Goal: Task Accomplishment & Management: Use online tool/utility

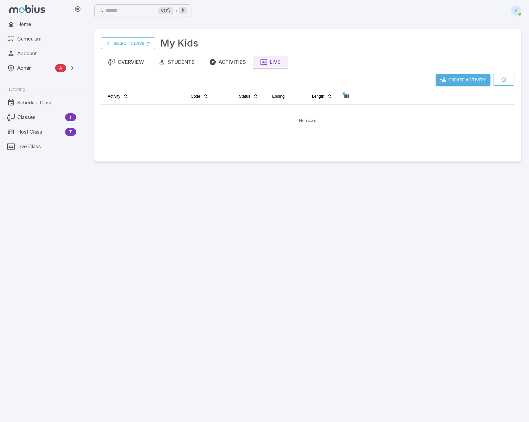
click at [471, 78] on button "Create Activity" at bounding box center [462, 80] width 55 height 12
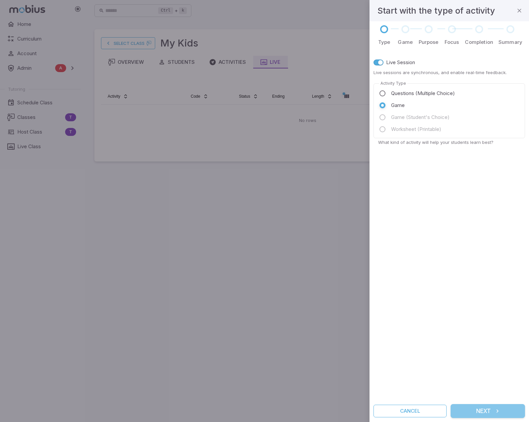
click at [503, 410] on button "Next" at bounding box center [487, 411] width 74 height 14
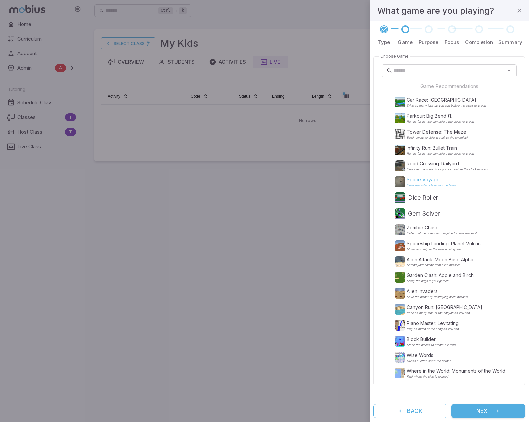
click at [417, 180] on p "Space Voyage" at bounding box center [431, 179] width 49 height 7
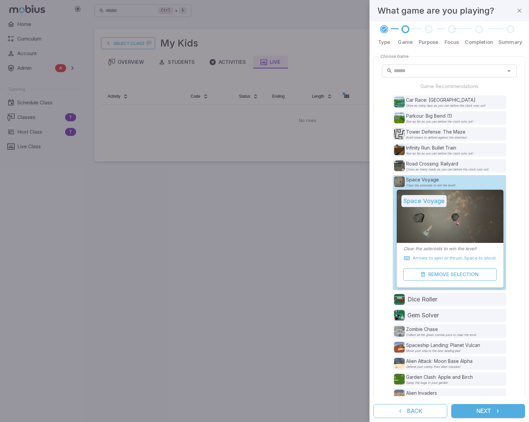
click at [493, 409] on button "Next" at bounding box center [488, 411] width 74 height 14
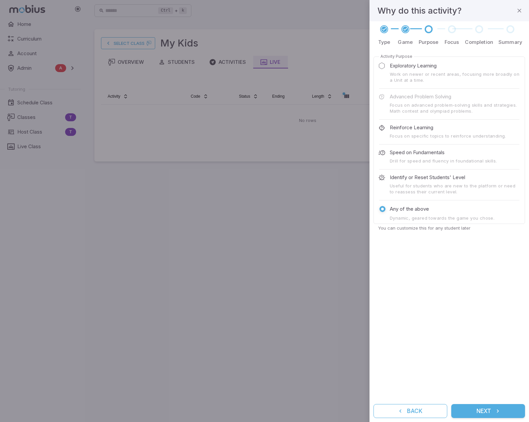
click at [493, 409] on button "Next" at bounding box center [488, 411] width 74 height 14
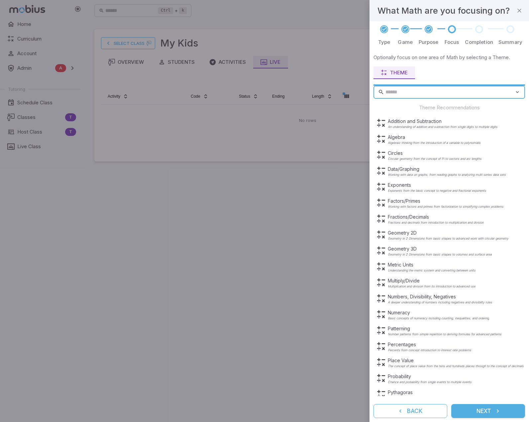
click at [493, 409] on button "Next" at bounding box center [488, 411] width 74 height 14
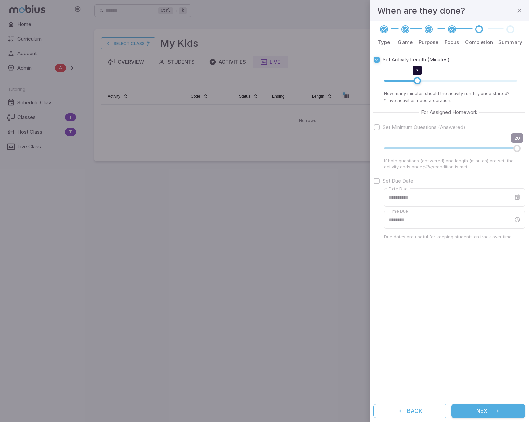
click at [493, 409] on button "Next" at bounding box center [488, 411] width 74 height 14
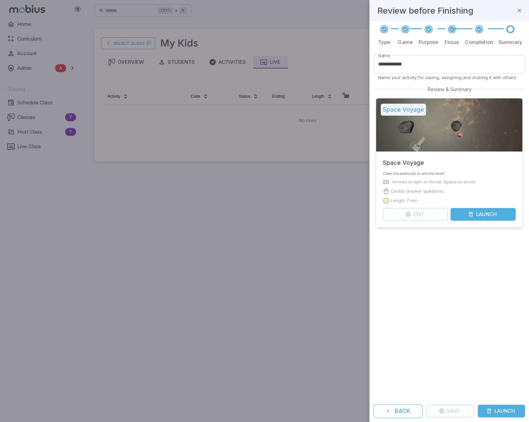
click at [493, 409] on button "Launch" at bounding box center [501, 411] width 47 height 13
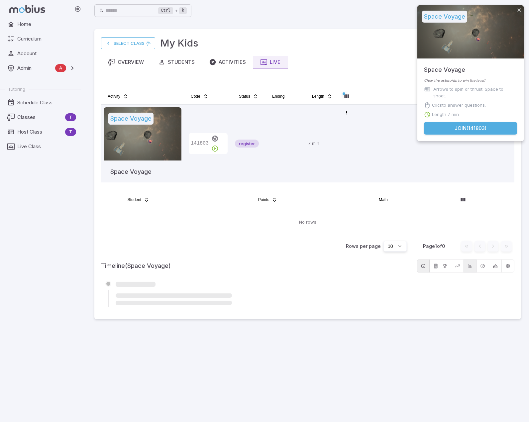
click at [466, 125] on button "Join ( 141803 )" at bounding box center [470, 128] width 93 height 13
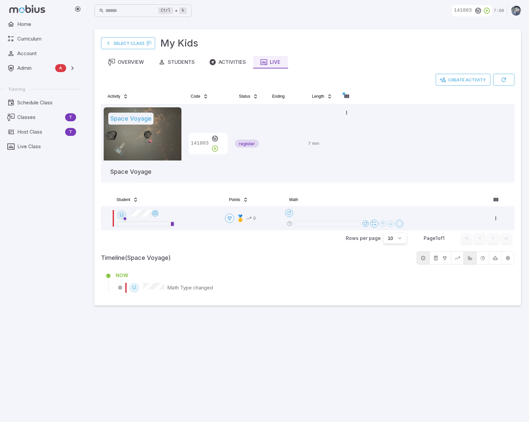
click at [116, 351] on main "Select Class My Kids Overview Students Activities Live Create Activity Activity…" at bounding box center [307, 221] width 442 height 401
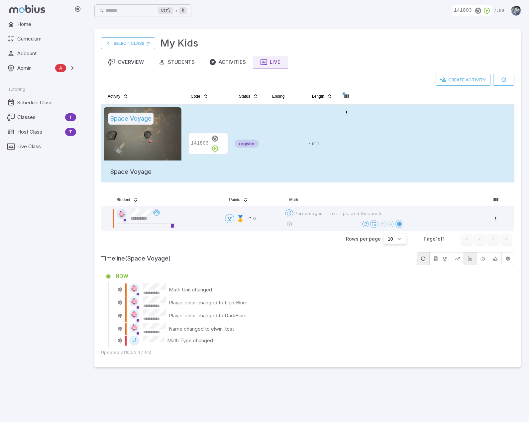
click at [219, 145] on icon "button" at bounding box center [214, 148] width 7 height 7
